Goal: Task Accomplishment & Management: Manage account settings

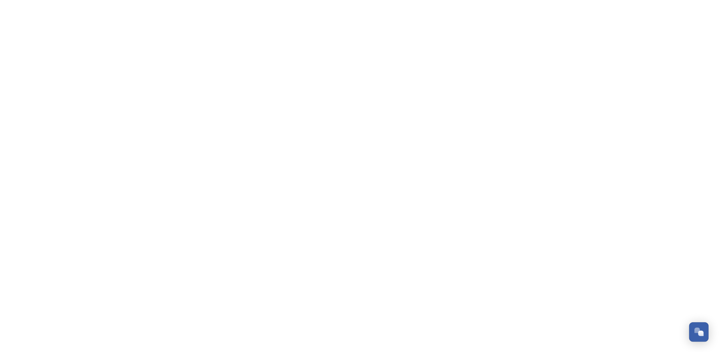
scroll to position [286, 0]
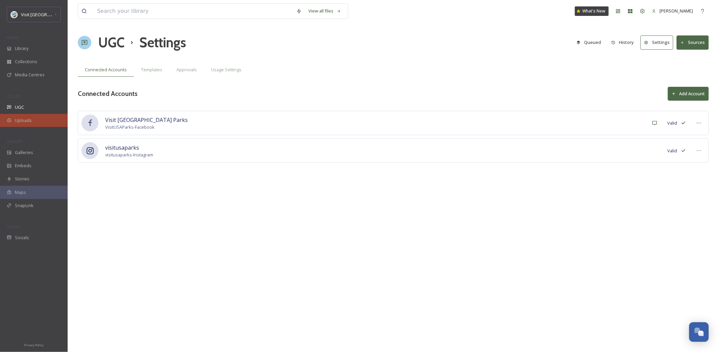
click at [22, 122] on span "Uploads" at bounding box center [23, 120] width 17 height 6
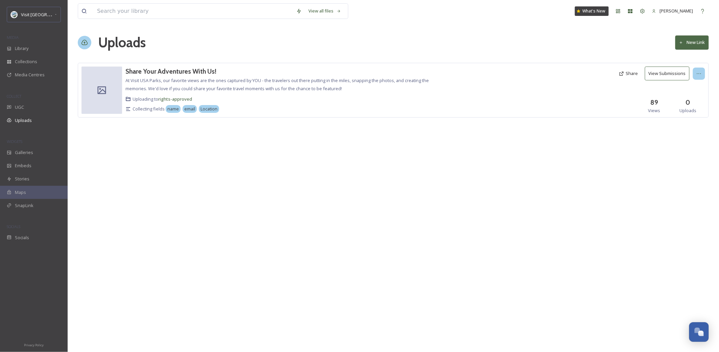
click at [698, 74] on icon at bounding box center [698, 73] width 5 height 5
click at [691, 104] on div "Edit" at bounding box center [692, 101] width 26 height 13
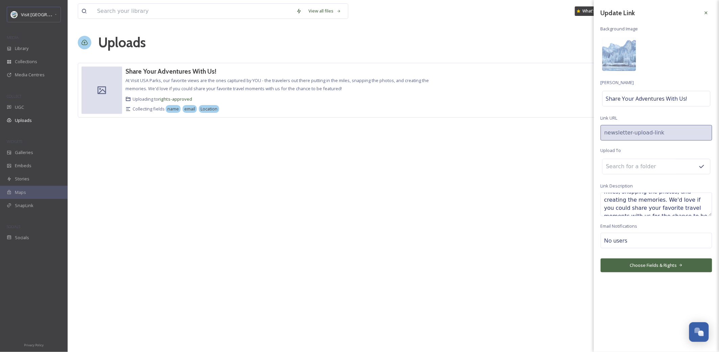
scroll to position [41, 0]
click at [676, 271] on button "Choose Fields & Rights" at bounding box center [656, 266] width 112 height 14
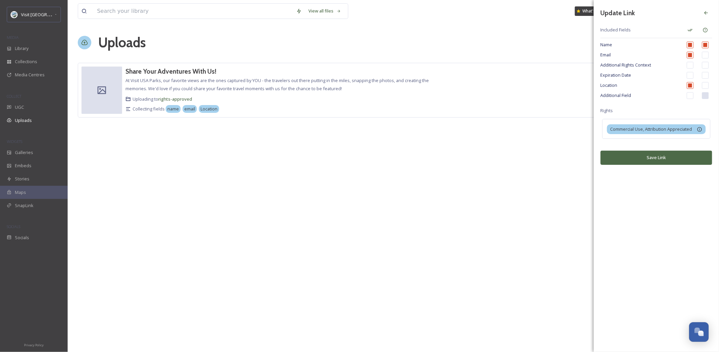
click at [690, 96] on input "checkbox" at bounding box center [690, 95] width 7 height 7
checkbox input "true"
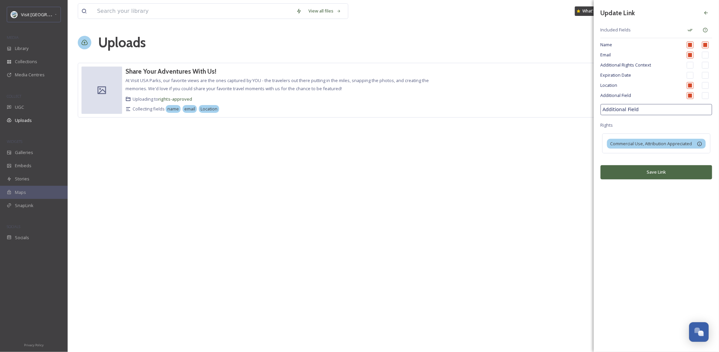
click at [690, 109] on input "Additional Field" at bounding box center [656, 109] width 112 height 11
click at [647, 114] on input "Additional Field" at bounding box center [656, 109] width 112 height 11
click at [648, 112] on input "Additional Field" at bounding box center [656, 109] width 112 height 11
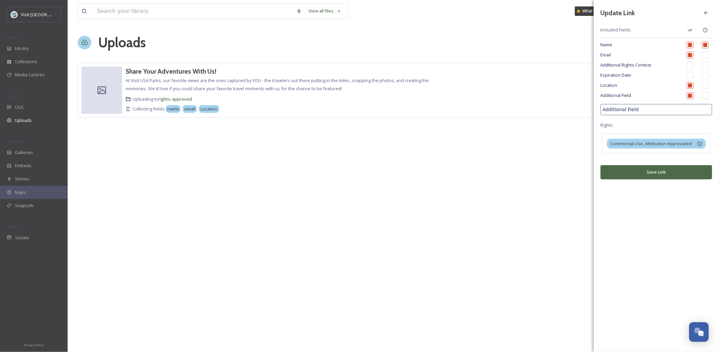
click at [648, 112] on input "Additional Field" at bounding box center [656, 109] width 112 height 11
click at [648, 111] on input "Additional Field" at bounding box center [656, 109] width 112 height 11
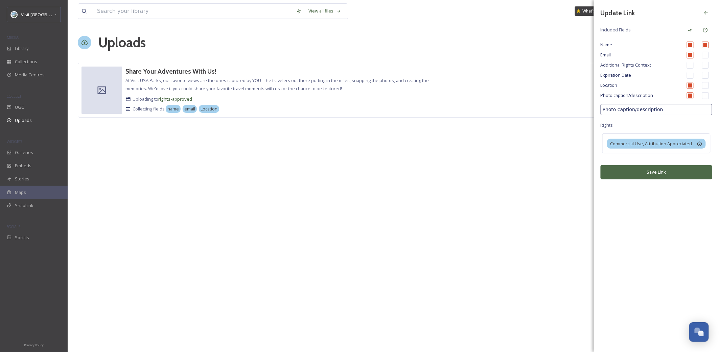
type input "Photo caption/description"
click at [690, 96] on input "checkbox" at bounding box center [690, 95] width 7 height 7
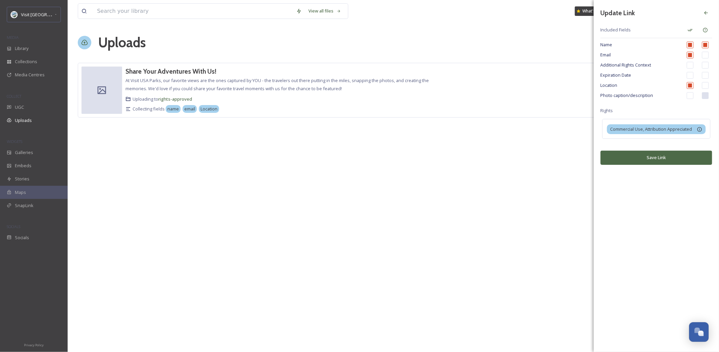
click at [690, 98] on input "checkbox" at bounding box center [690, 95] width 7 height 7
checkbox input "true"
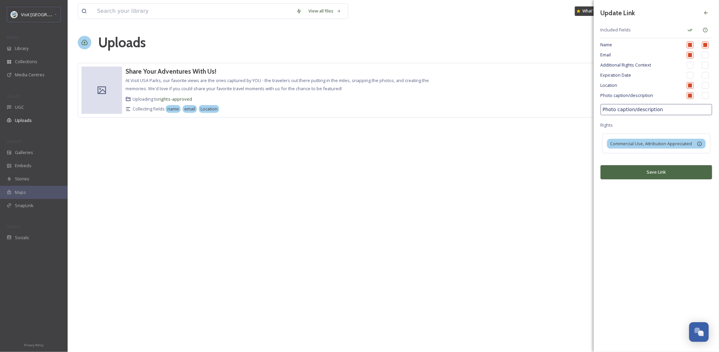
click at [663, 113] on input "Photo caption/description" at bounding box center [656, 109] width 112 height 11
type input "Additional Field"
click at [691, 96] on input "checkbox" at bounding box center [690, 95] width 7 height 7
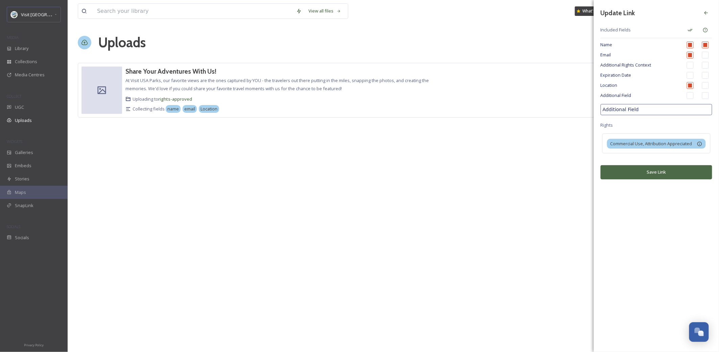
checkbox input "false"
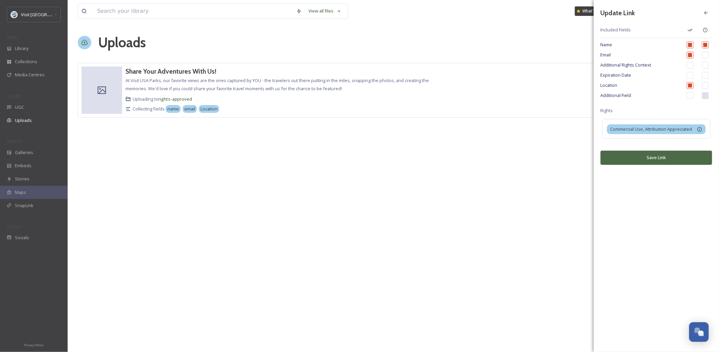
click at [644, 234] on div "Update Link Included Fields Name Email Additional Rights Context Expiration Dat…" at bounding box center [656, 176] width 125 height 352
click at [705, 15] on icon at bounding box center [705, 12] width 5 height 5
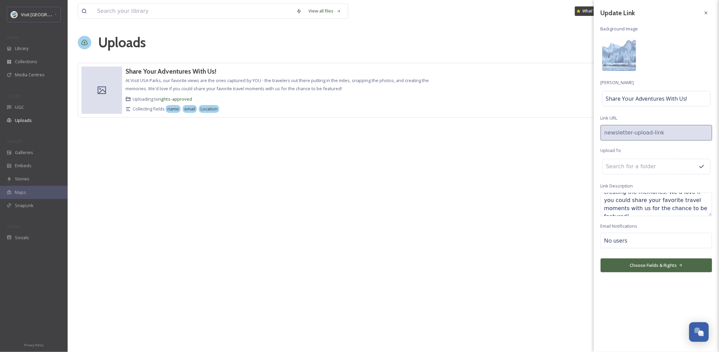
click at [708, 12] on div at bounding box center [706, 13] width 12 height 12
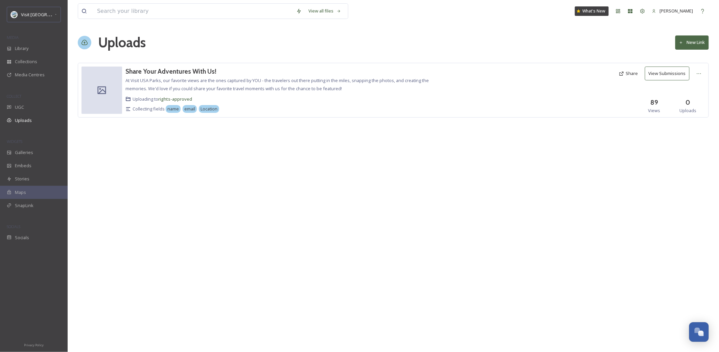
scroll to position [286, 0]
